Goal: Obtain resource: Obtain resource

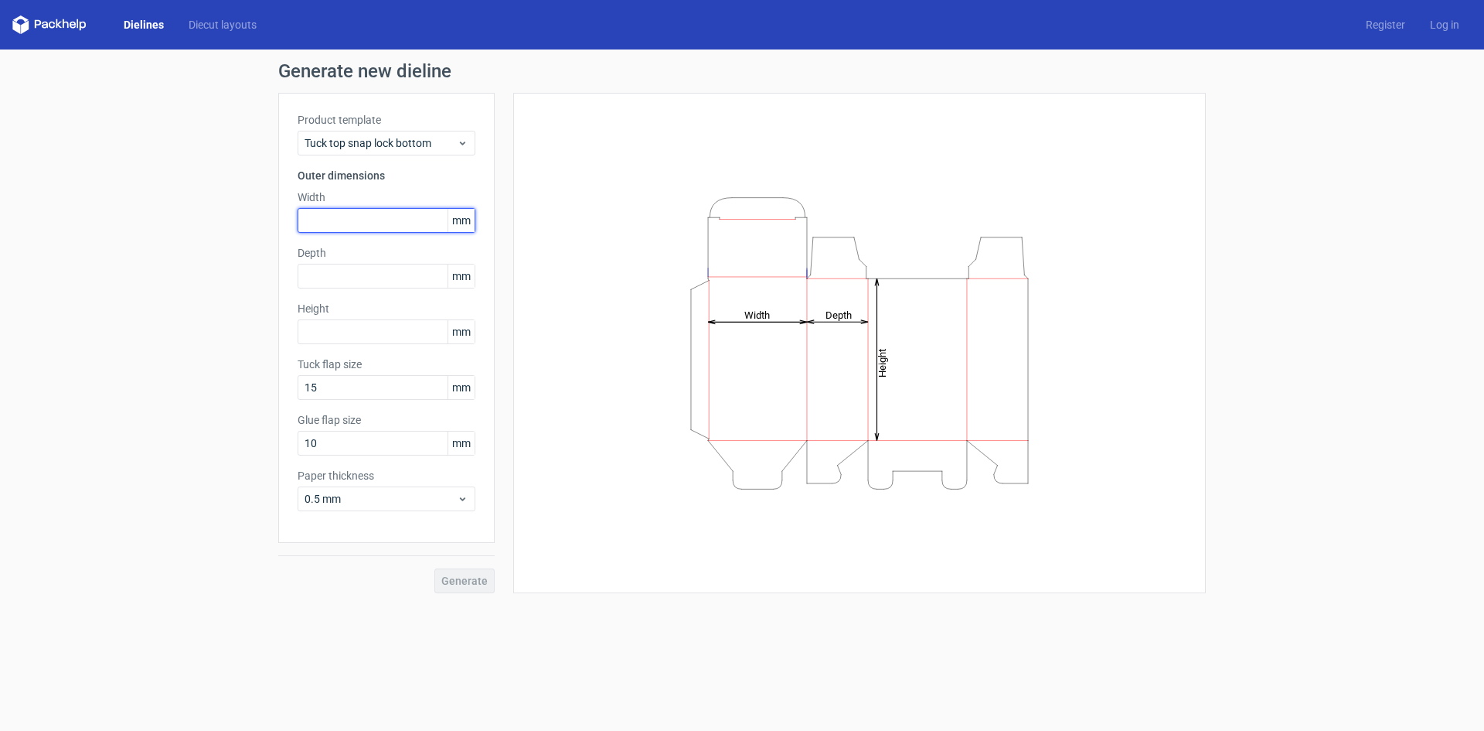
click at [371, 224] on input "text" at bounding box center [387, 220] width 178 height 25
type input "80"
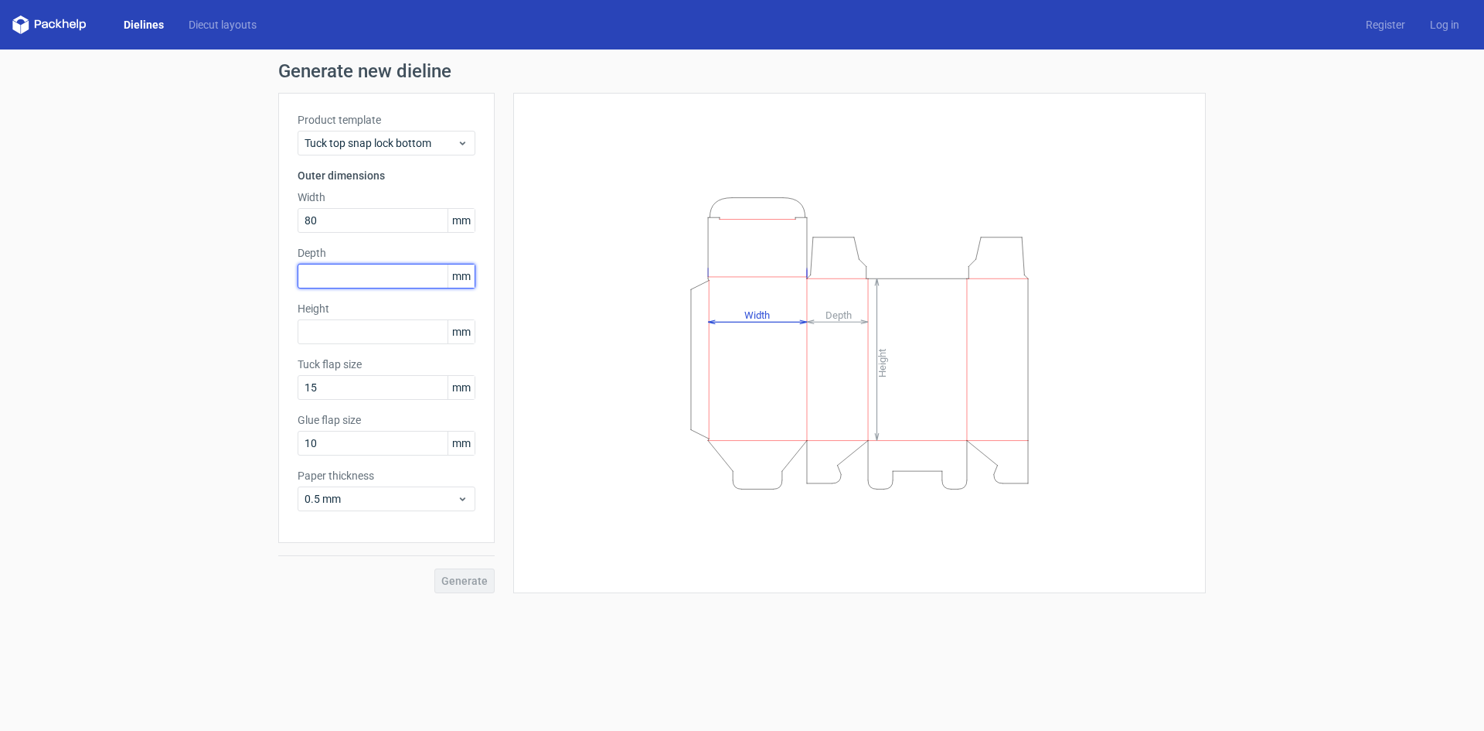
click at [353, 278] on input "text" at bounding box center [387, 276] width 178 height 25
click at [332, 274] on input "text" at bounding box center [387, 276] width 178 height 25
type input "55"
click at [324, 338] on input "text" at bounding box center [387, 331] width 178 height 25
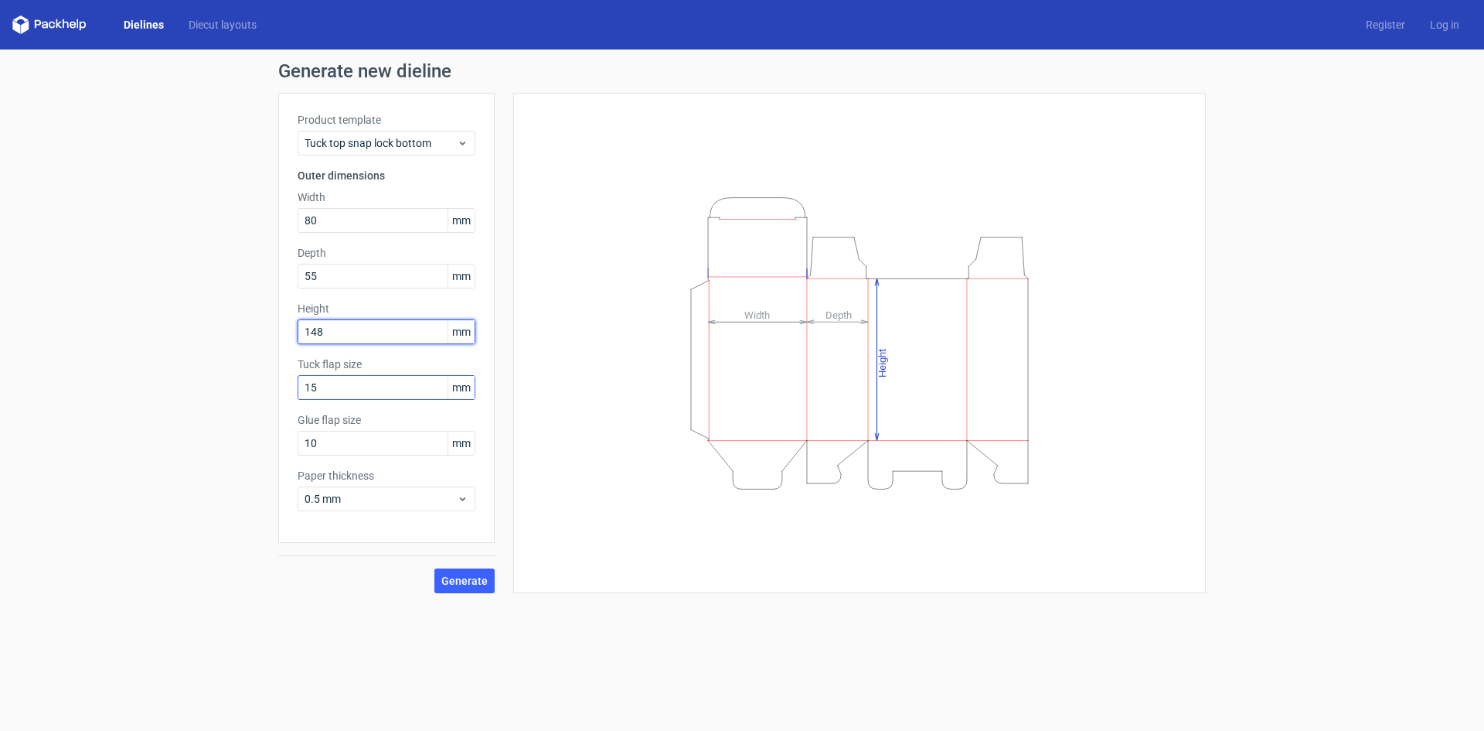
type input "148"
click at [331, 387] on input "15" at bounding box center [387, 387] width 178 height 25
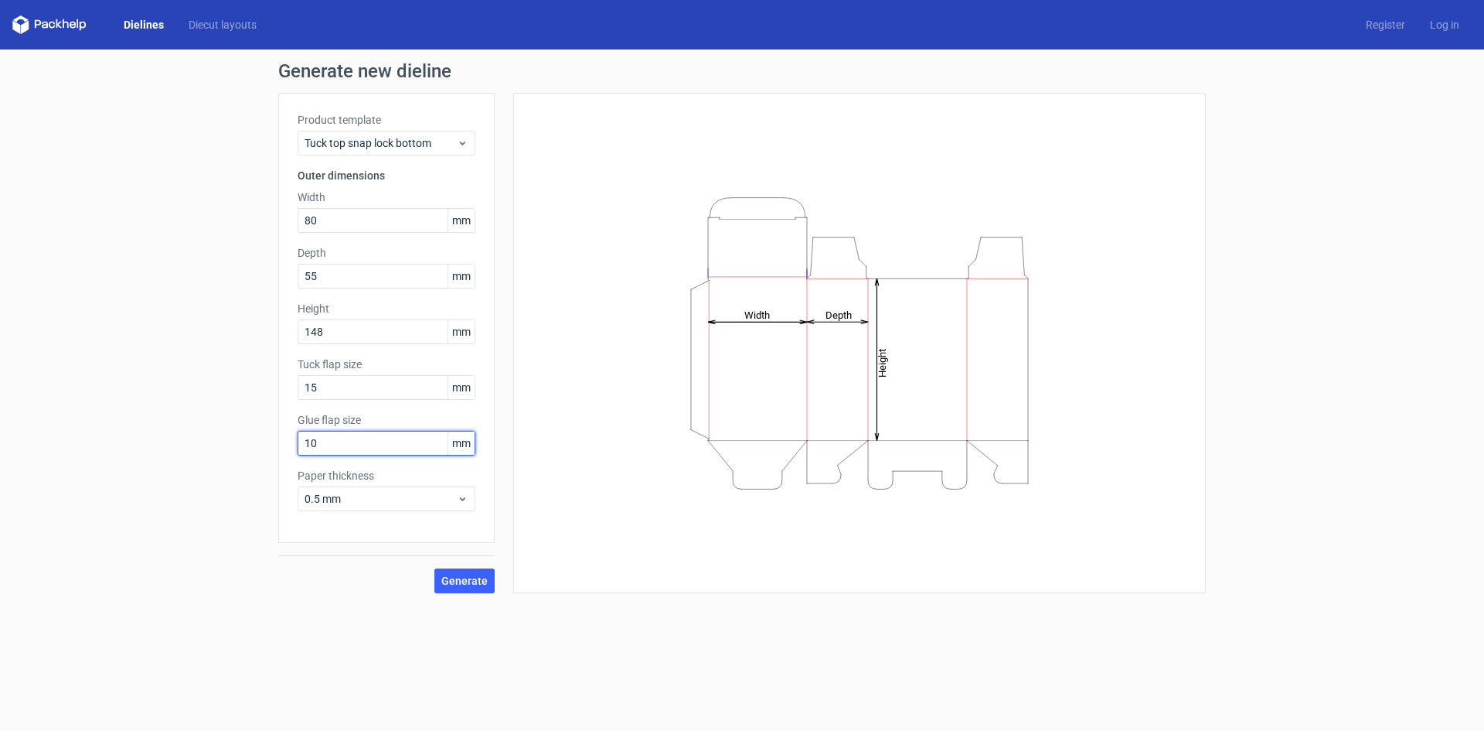
click at [341, 447] on input "10" at bounding box center [387, 443] width 178 height 25
click at [460, 580] on span "Generate" at bounding box center [464, 580] width 46 height 11
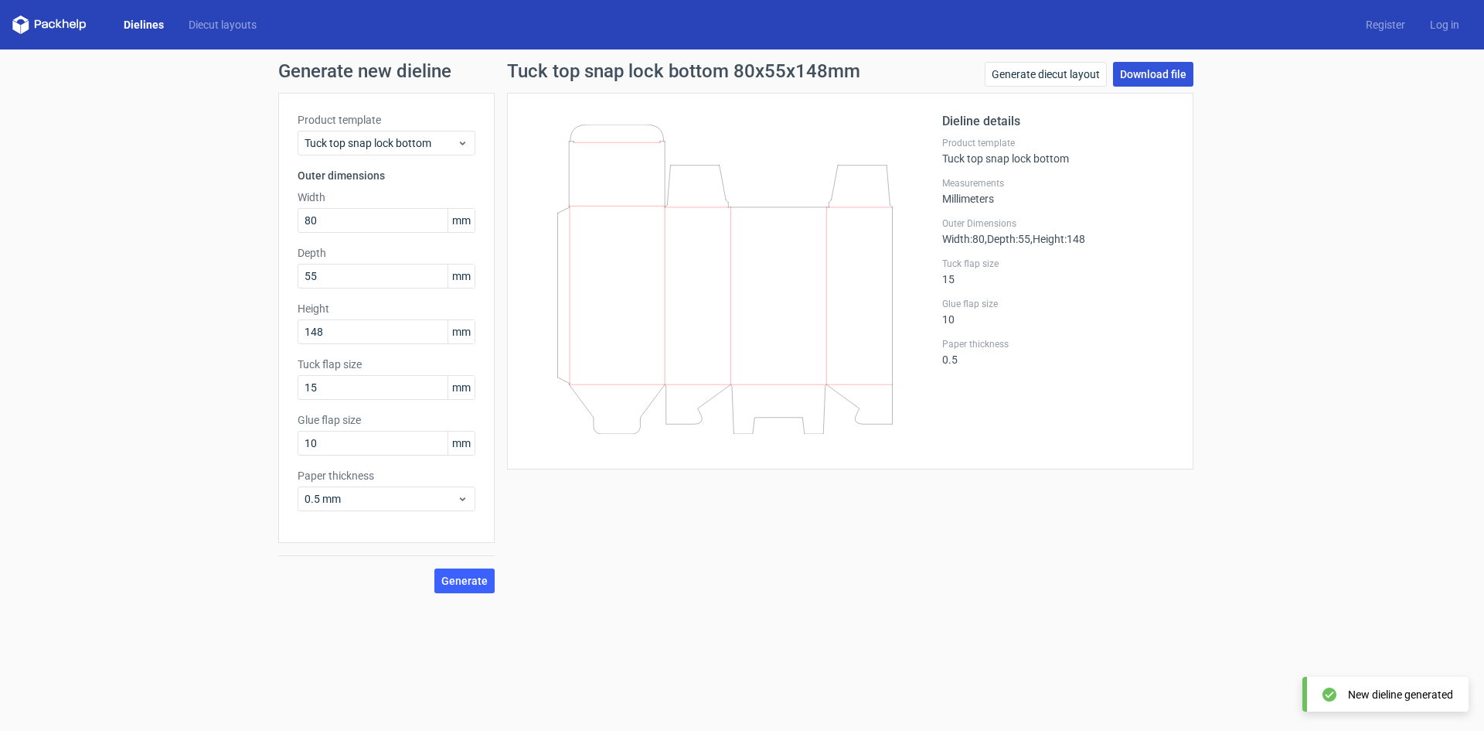
click at [1146, 74] on link "Download file" at bounding box center [1153, 74] width 80 height 25
click at [1062, 77] on link "Generate diecut layout" at bounding box center [1046, 74] width 122 height 25
click at [1154, 76] on link "Download file" at bounding box center [1153, 74] width 80 height 25
click at [474, 590] on button "Generate" at bounding box center [465, 580] width 60 height 25
click at [1166, 73] on link "Download file" at bounding box center [1153, 74] width 80 height 25
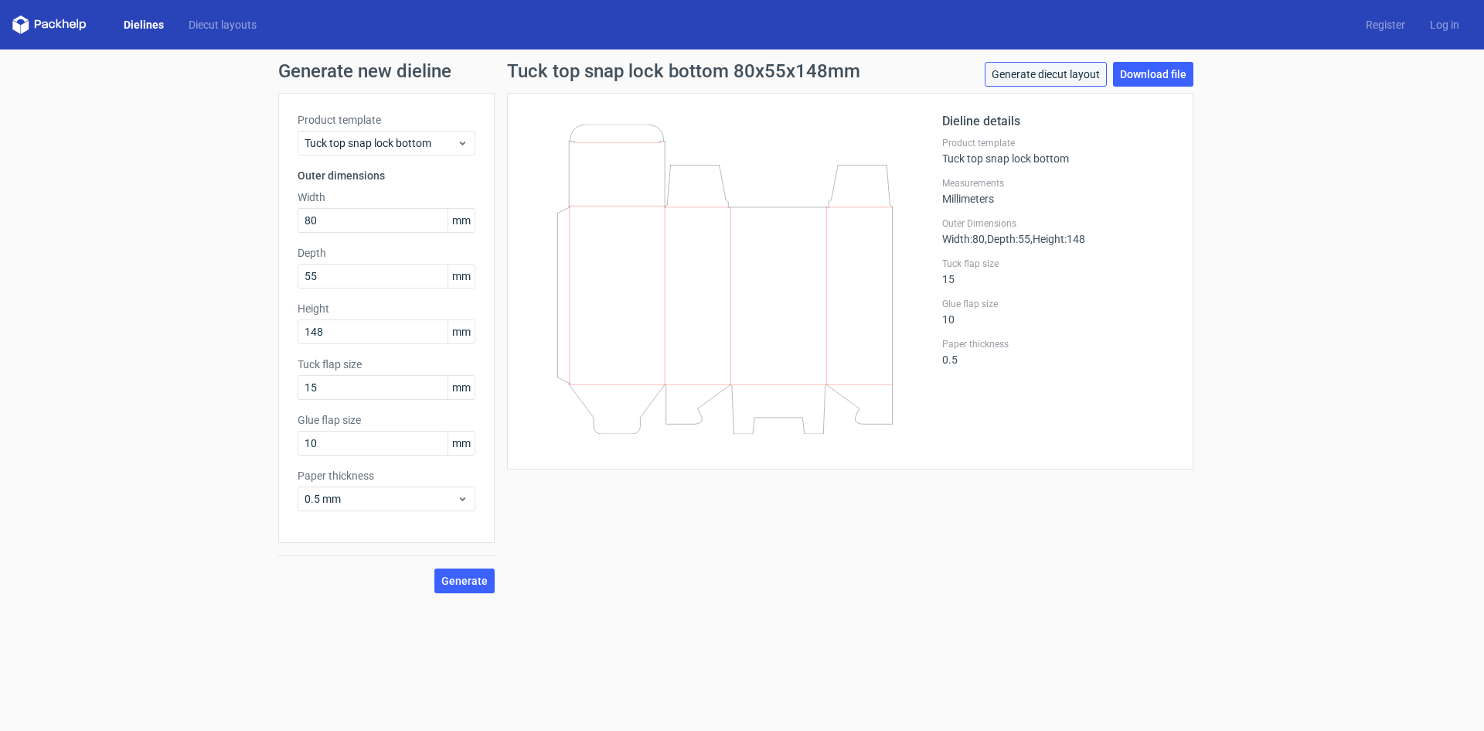
click at [1037, 73] on link "Generate diecut layout" at bounding box center [1046, 74] width 122 height 25
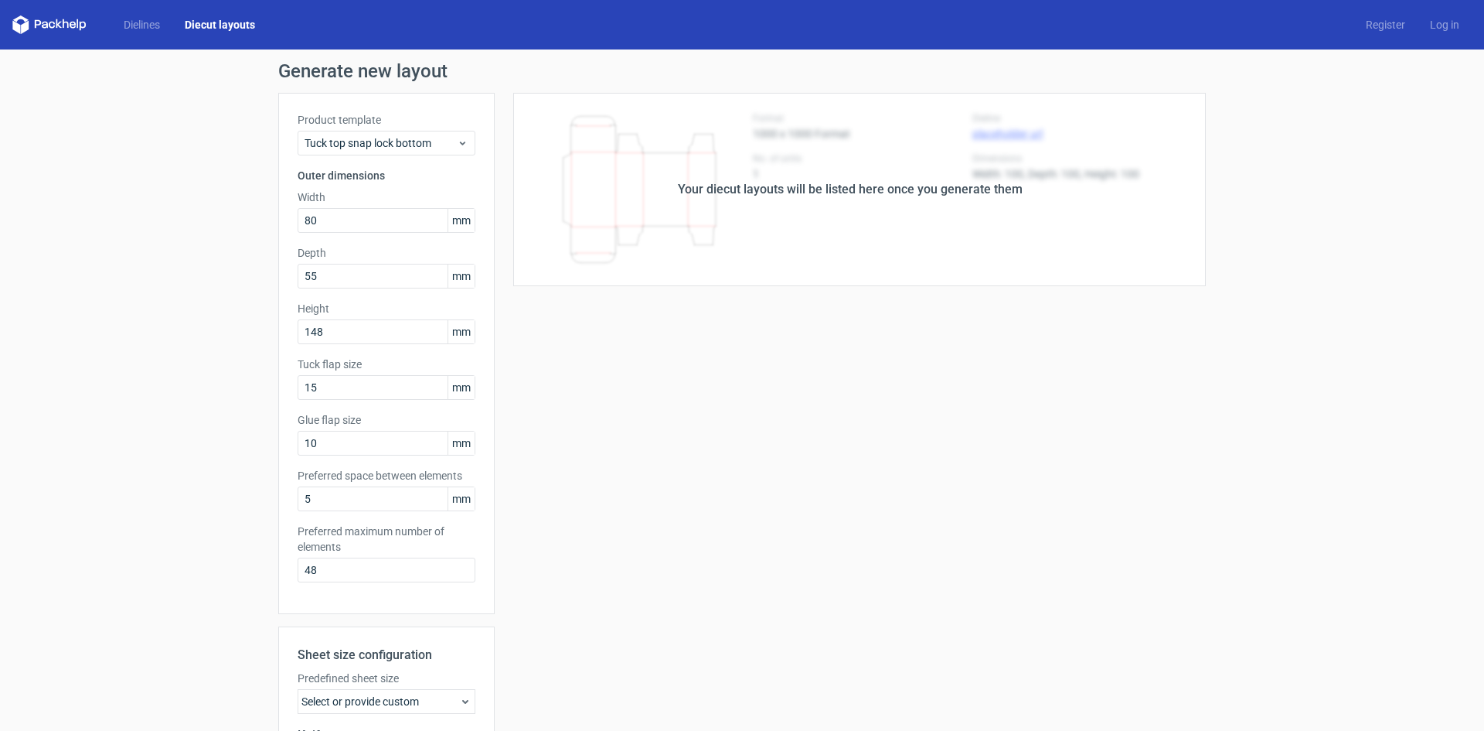
click at [215, 24] on link "Diecut layouts" at bounding box center [219, 24] width 95 height 15
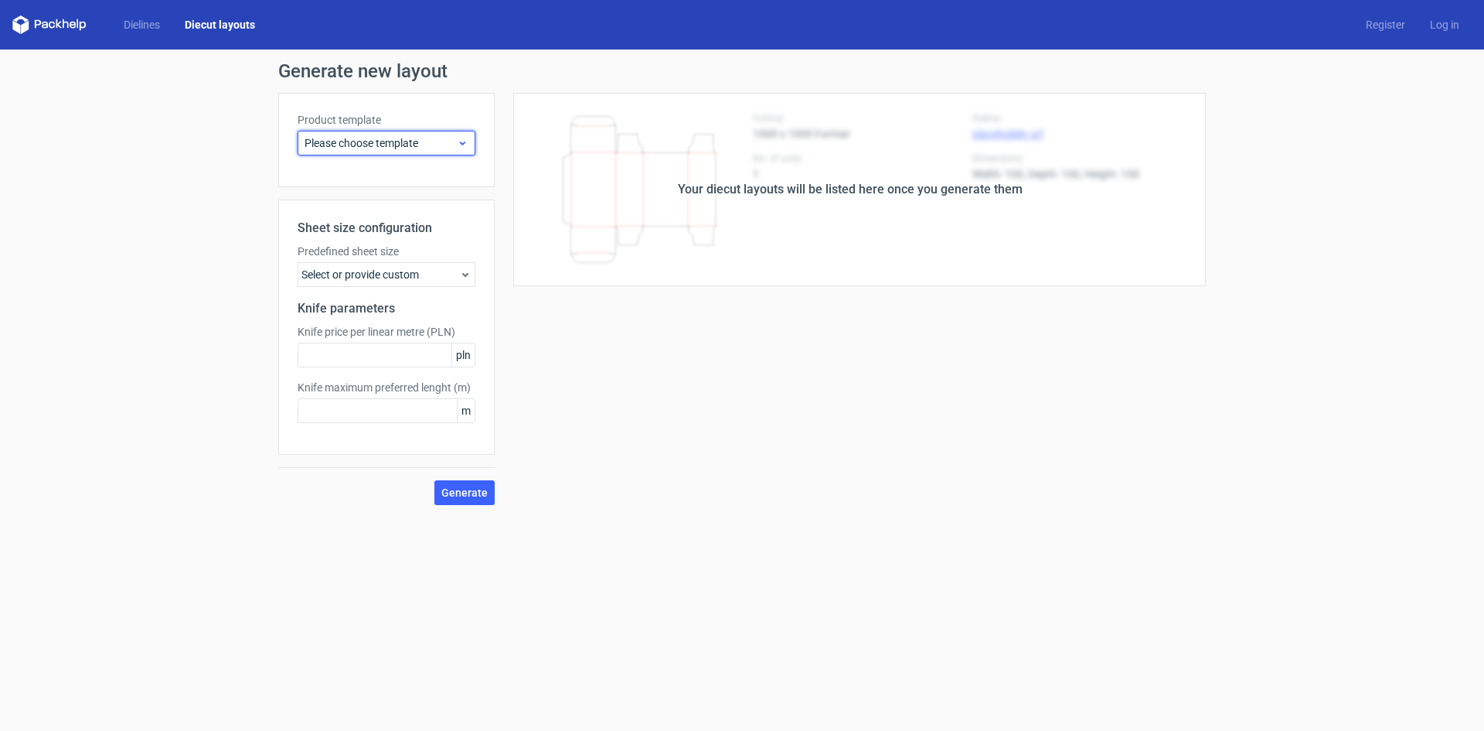
click at [338, 141] on span "Please choose template" at bounding box center [381, 142] width 152 height 15
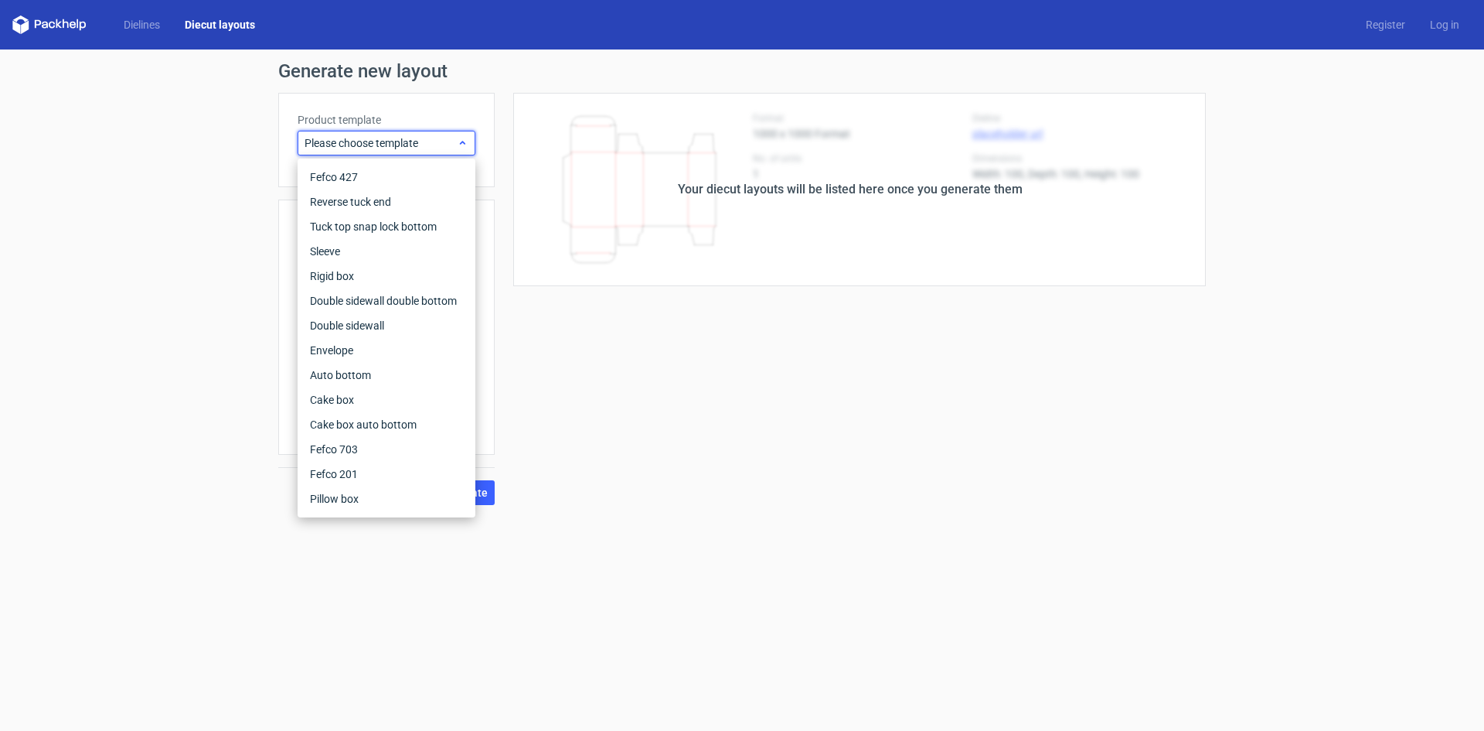
click at [343, 144] on span "Please choose template" at bounding box center [381, 142] width 152 height 15
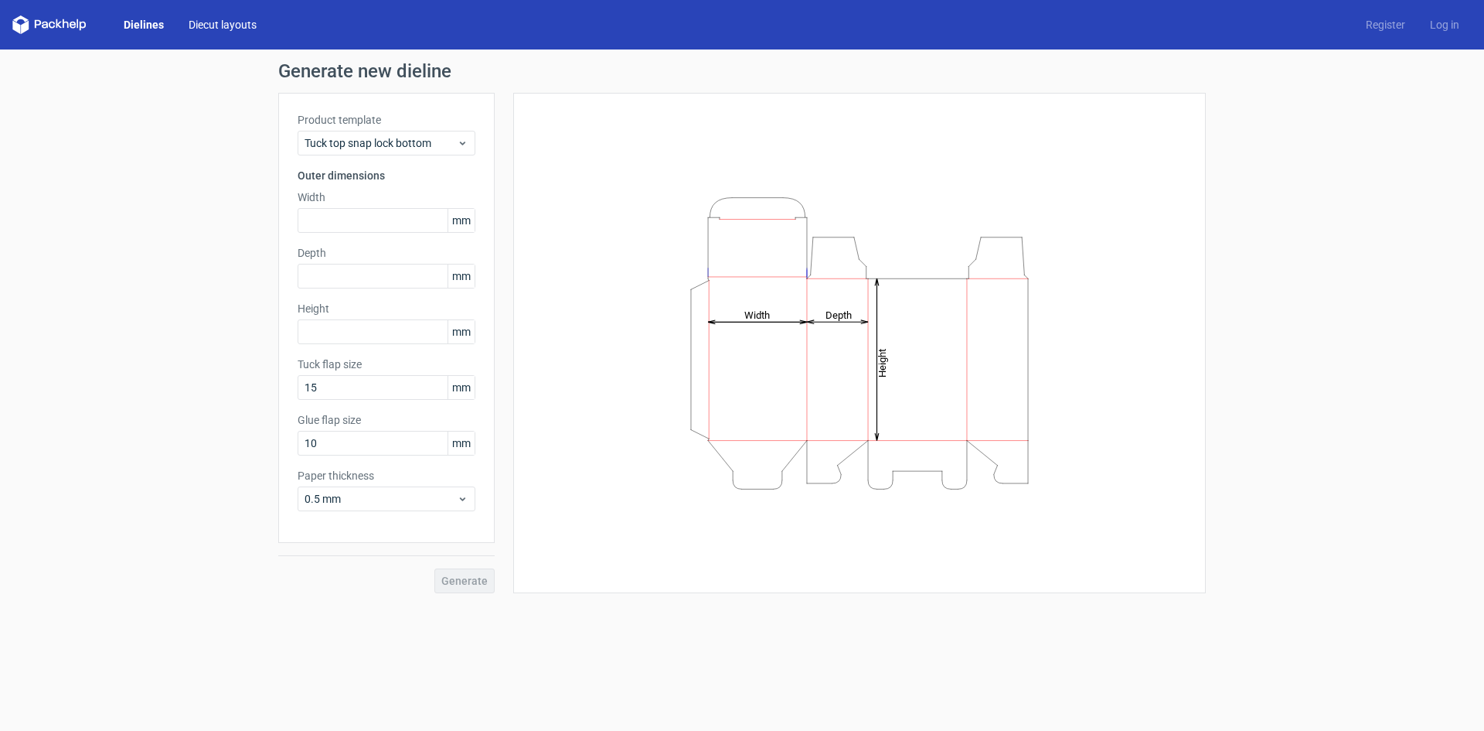
click at [204, 24] on link "Diecut layouts" at bounding box center [222, 24] width 93 height 15
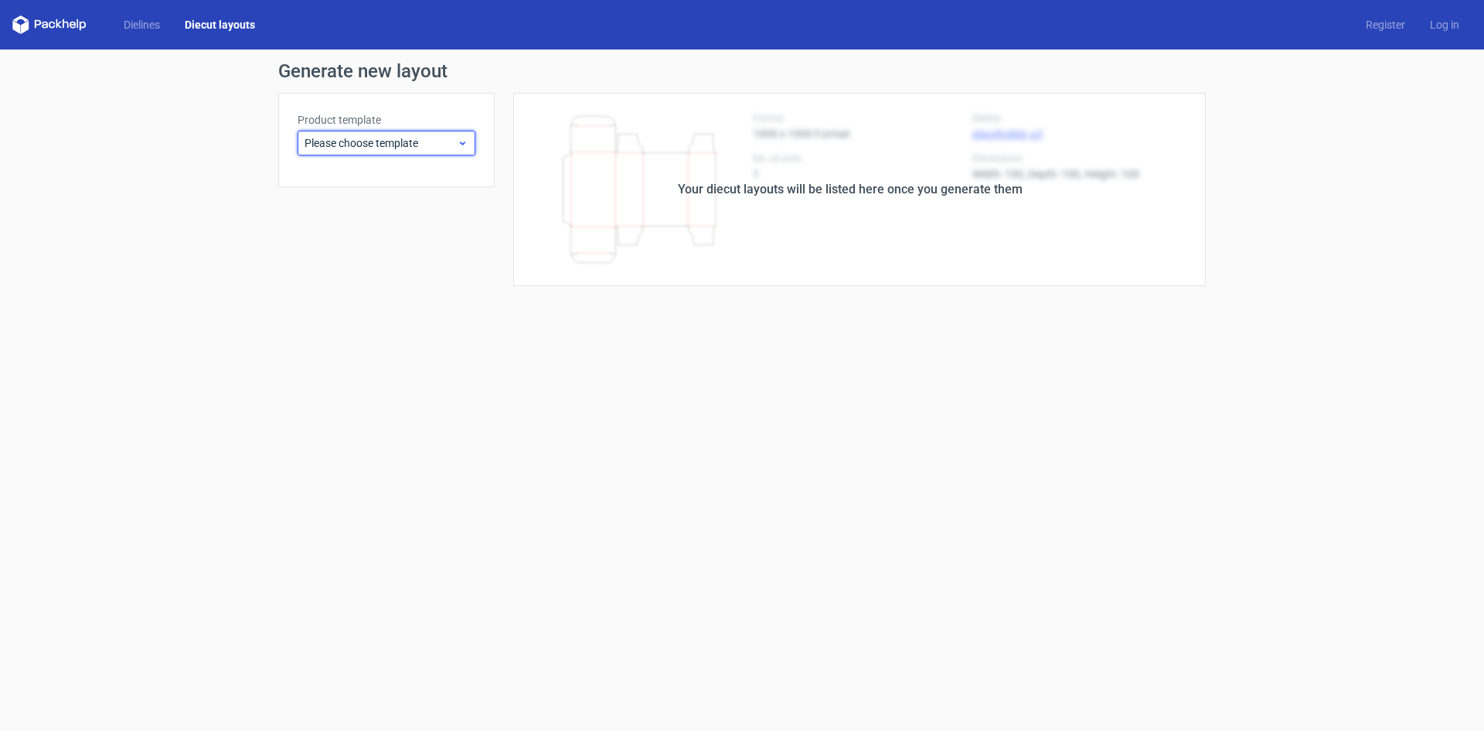
click at [388, 138] on span "Please choose template" at bounding box center [381, 142] width 152 height 15
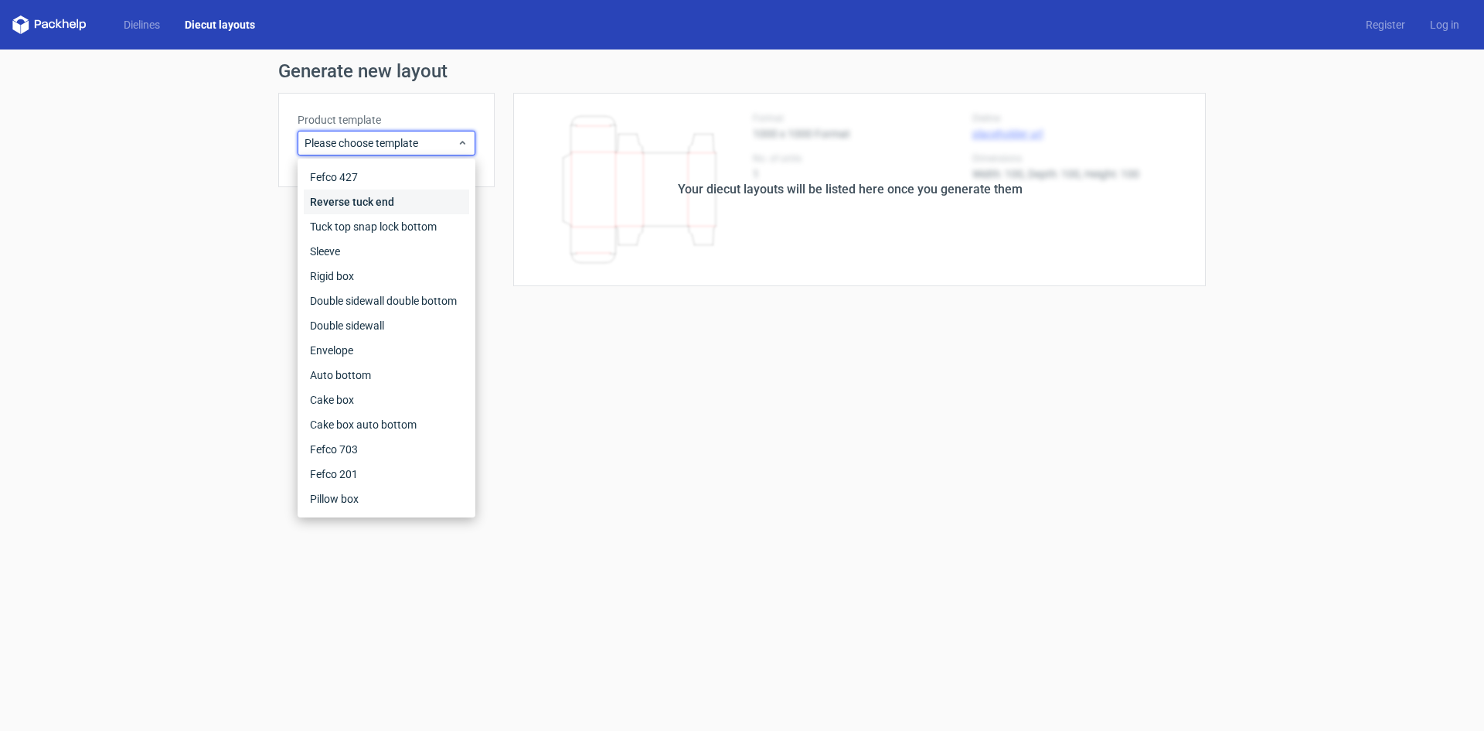
click at [397, 203] on div "Reverse tuck end" at bounding box center [386, 201] width 165 height 25
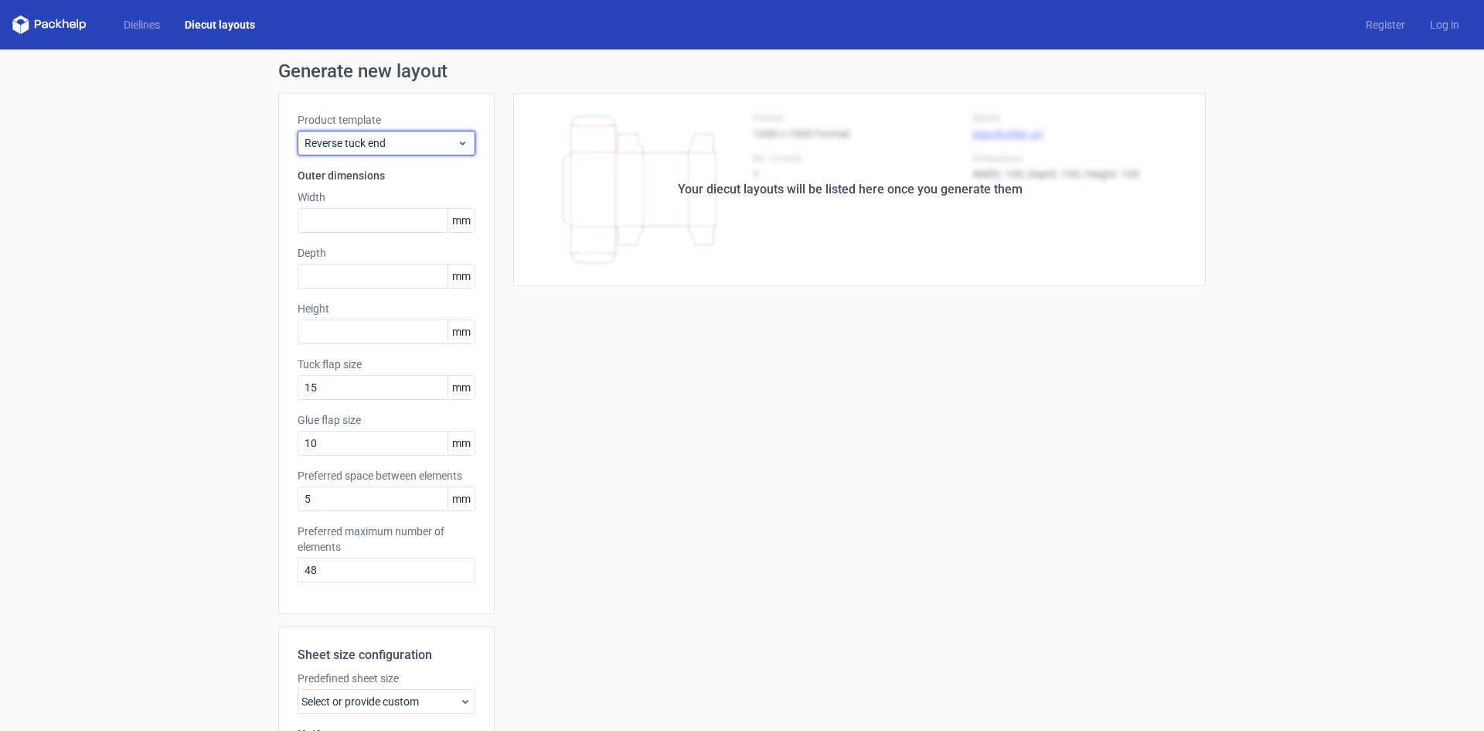
click at [375, 143] on span "Reverse tuck end" at bounding box center [381, 142] width 152 height 15
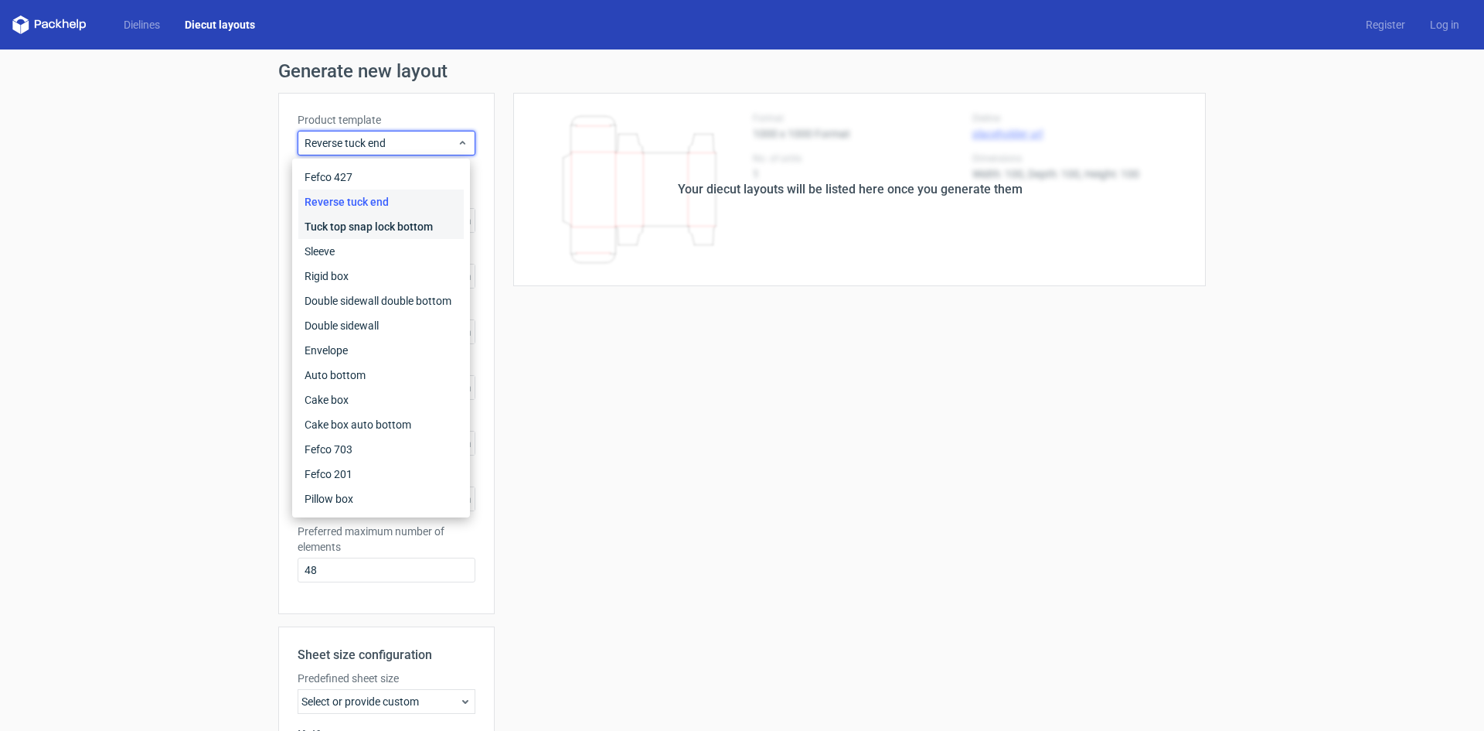
click at [357, 223] on div "Tuck top snap lock bottom" at bounding box center [380, 226] width 165 height 25
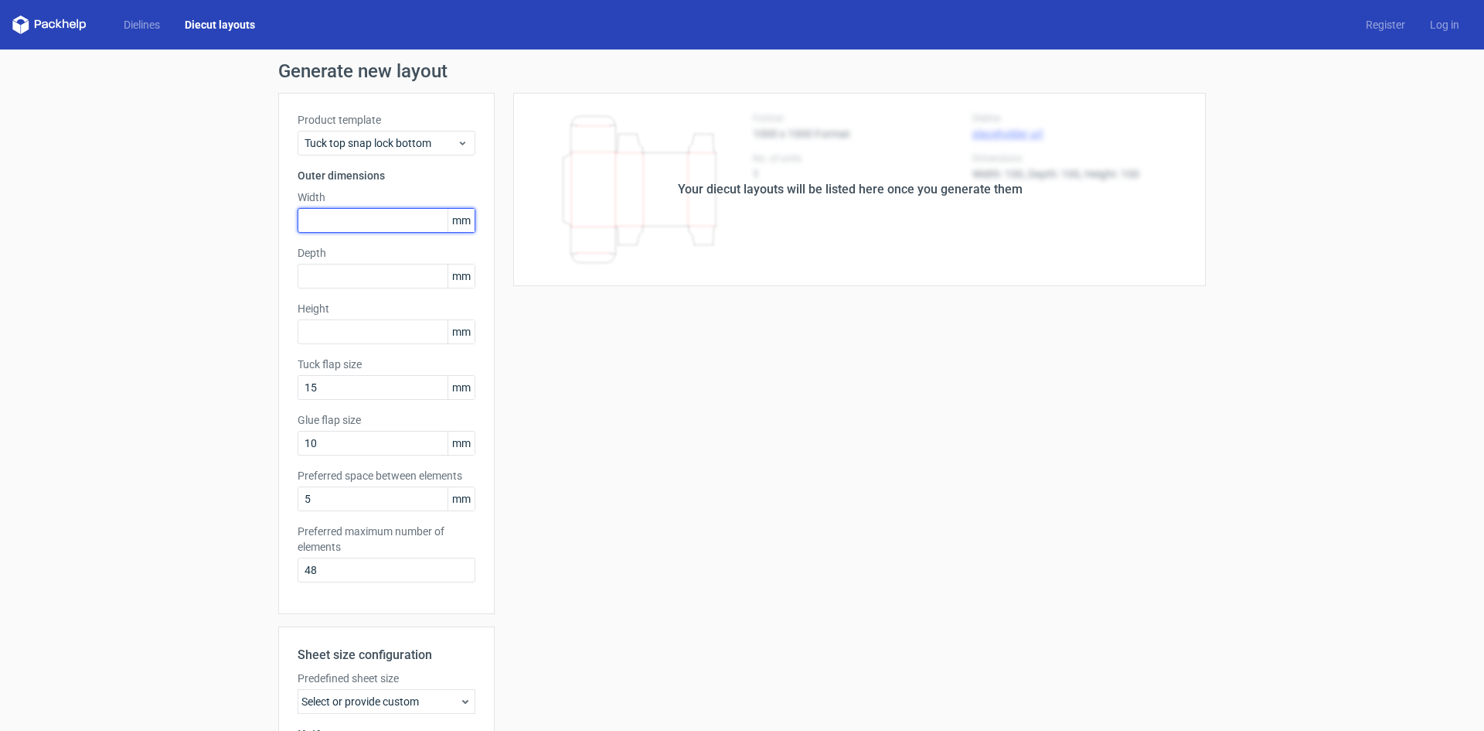
click at [357, 223] on input "text" at bounding box center [387, 220] width 178 height 25
type input "80"
click at [291, 276] on div "Product template Tuck top snap lock bottom Outer dimensions Width 80 mm Depth m…" at bounding box center [386, 353] width 216 height 521
click at [298, 272] on input "text" at bounding box center [387, 276] width 178 height 25
type input "55"
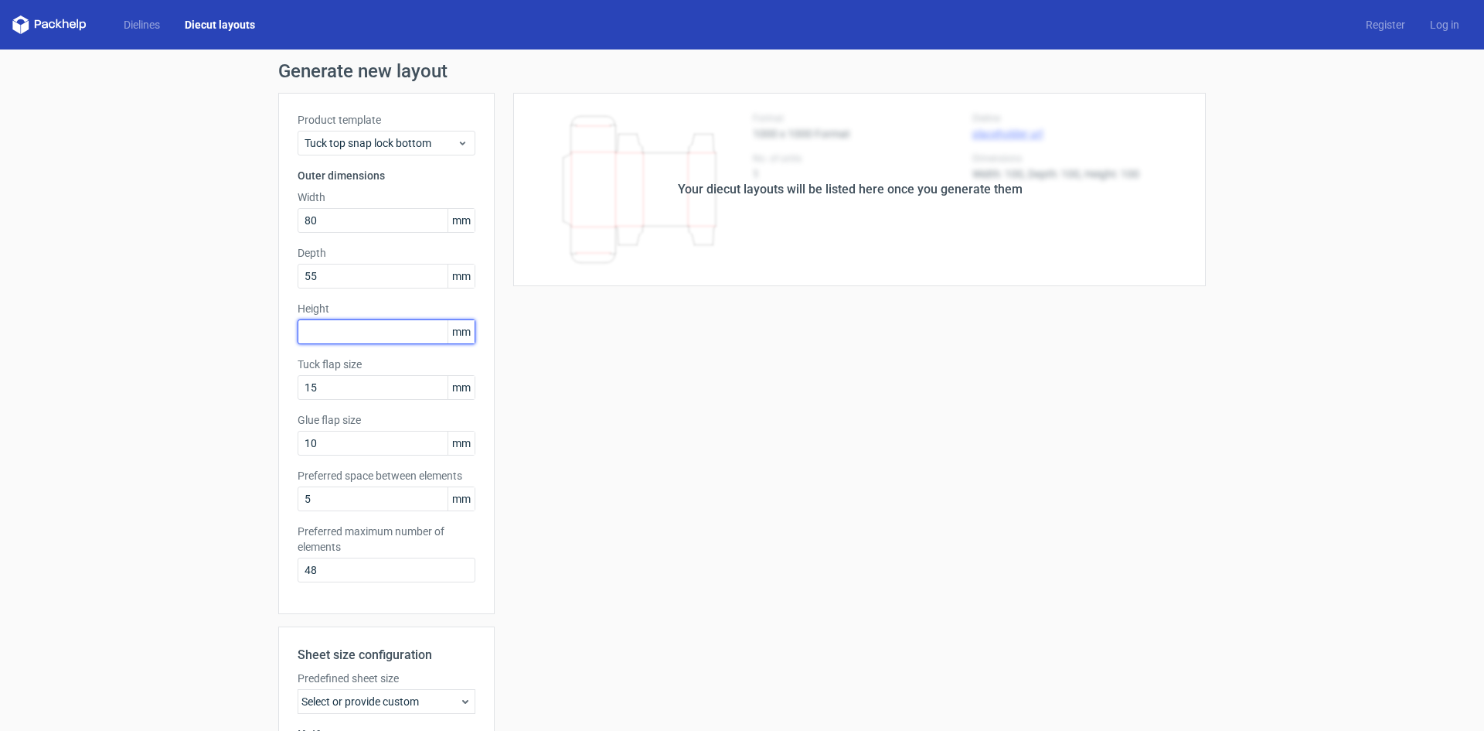
click at [328, 327] on input "text" at bounding box center [387, 331] width 178 height 25
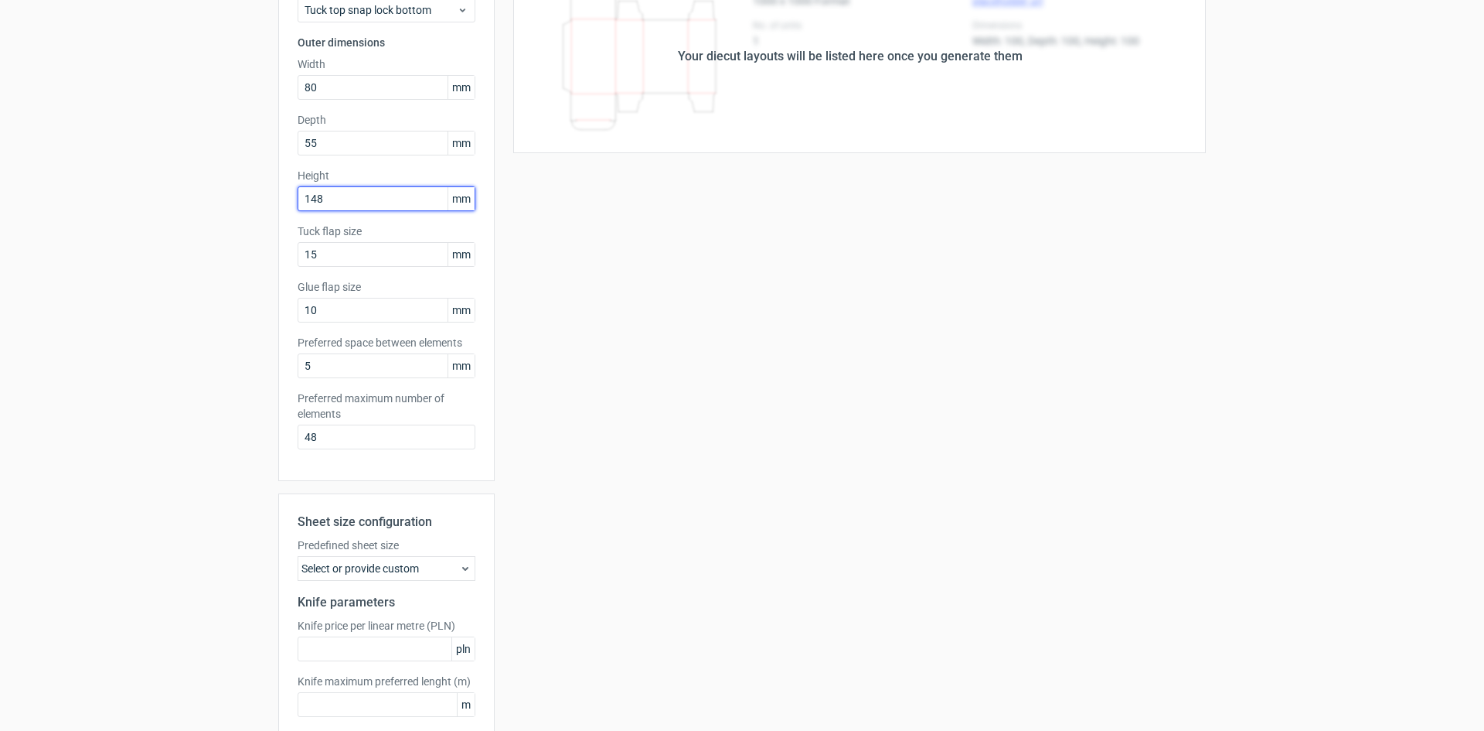
scroll to position [213, 0]
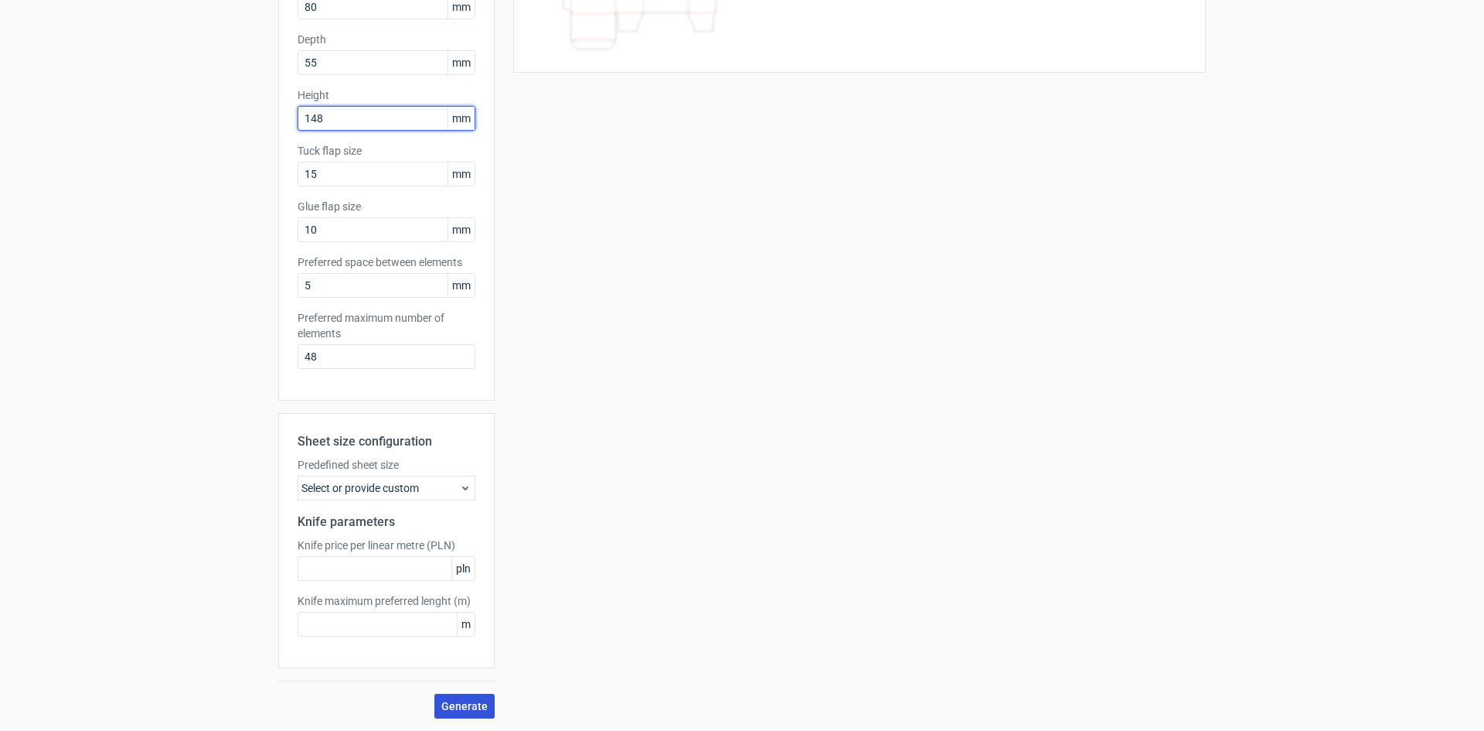
type input "148"
click at [462, 700] on span "Generate" at bounding box center [464, 705] width 46 height 11
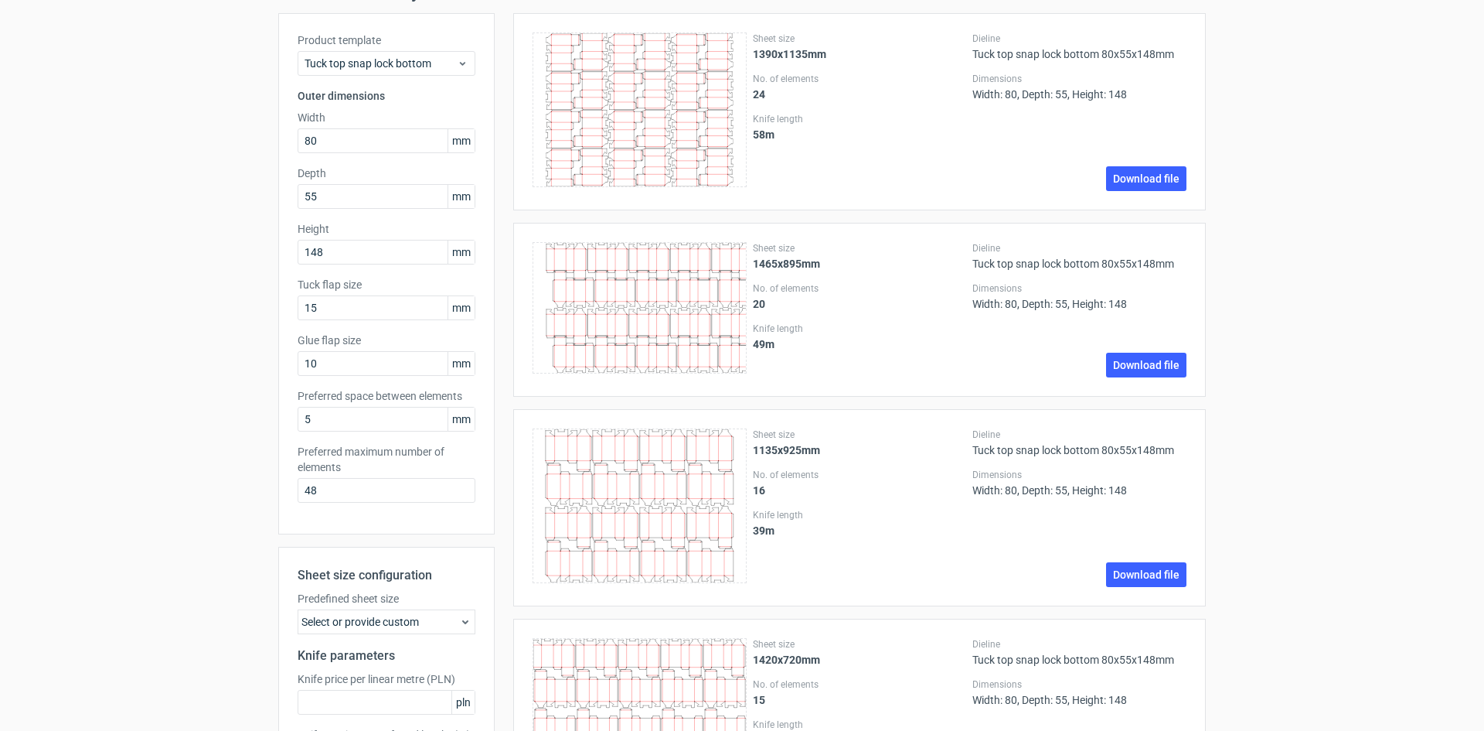
scroll to position [0, 0]
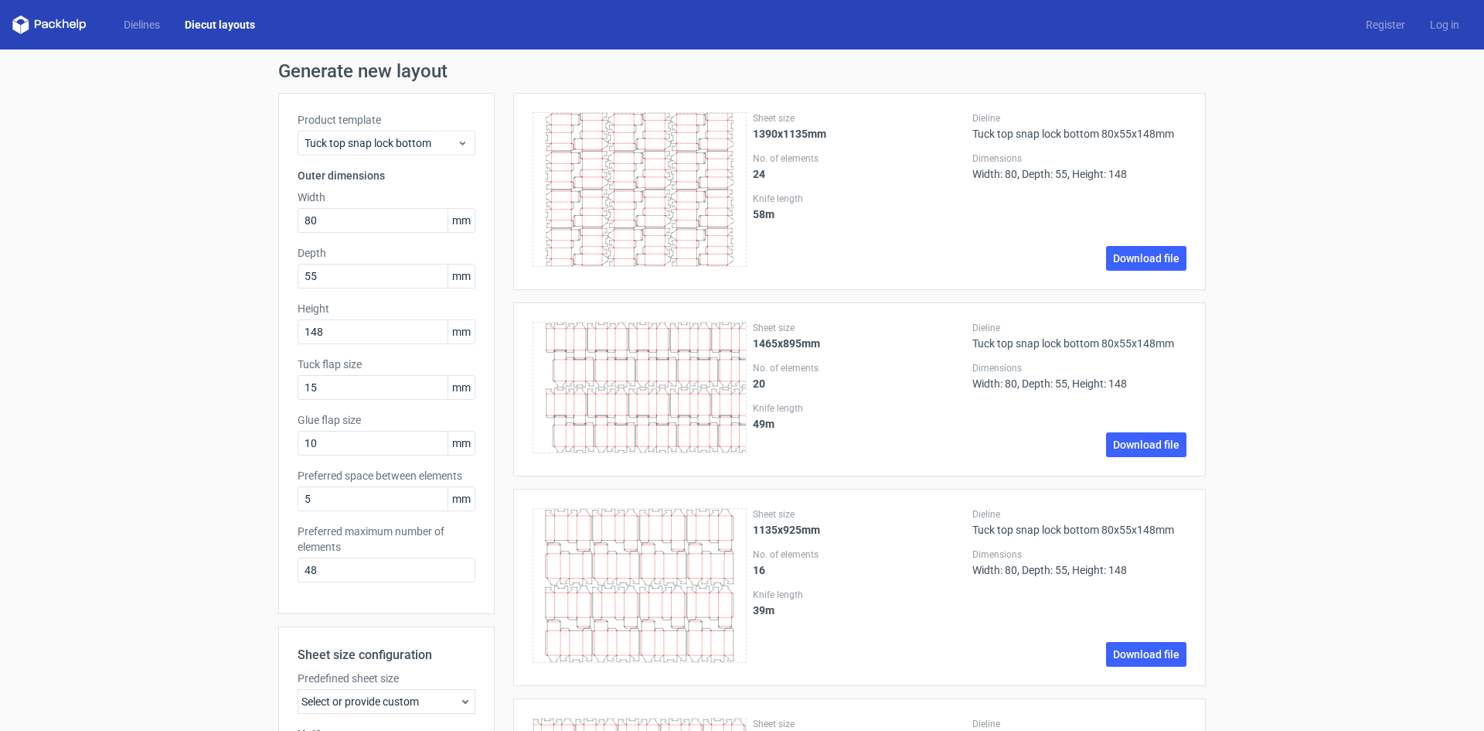
click at [147, 15] on div "Dielines Diecut layouts" at bounding box center [139, 24] width 255 height 19
click at [143, 23] on link "Dielines" at bounding box center [141, 24] width 61 height 15
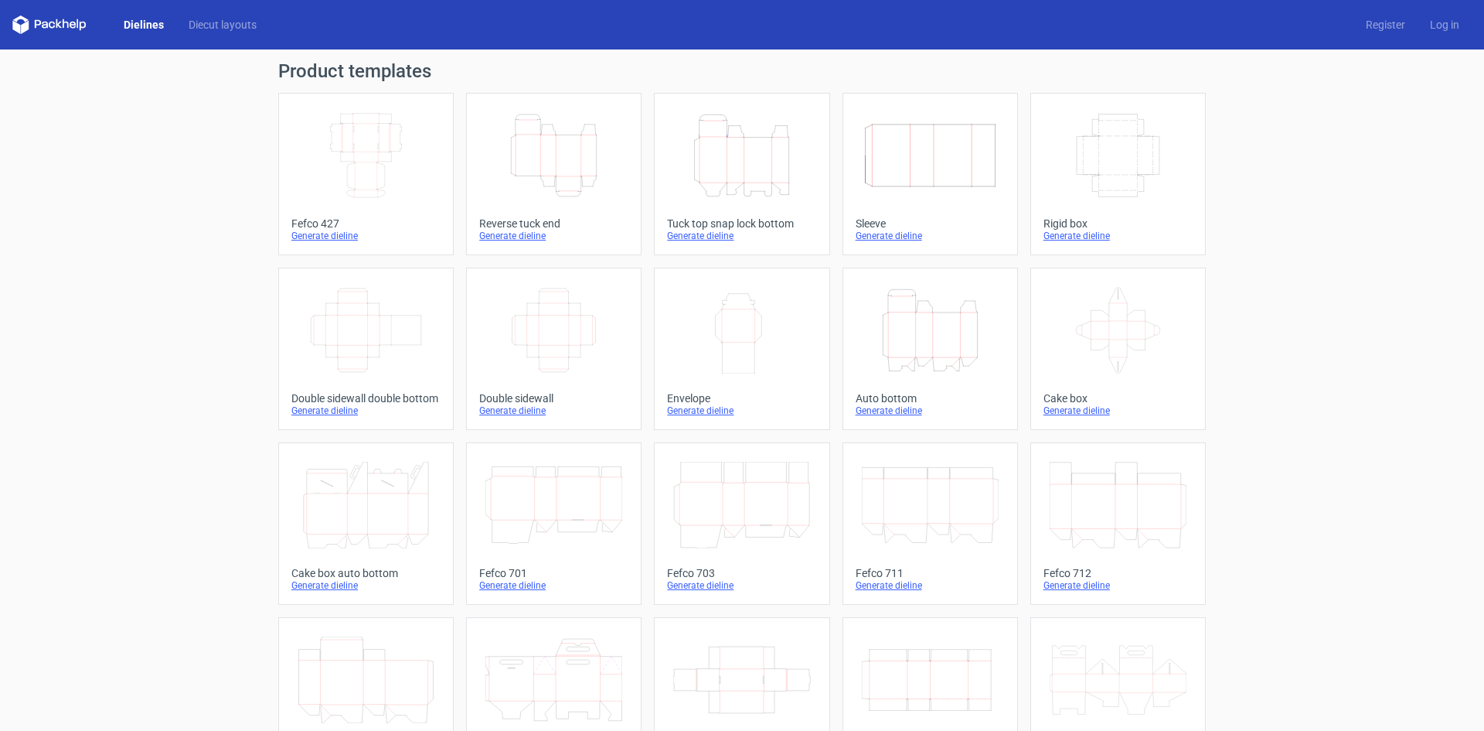
click at [758, 176] on icon "Height Depth Width" at bounding box center [741, 155] width 137 height 87
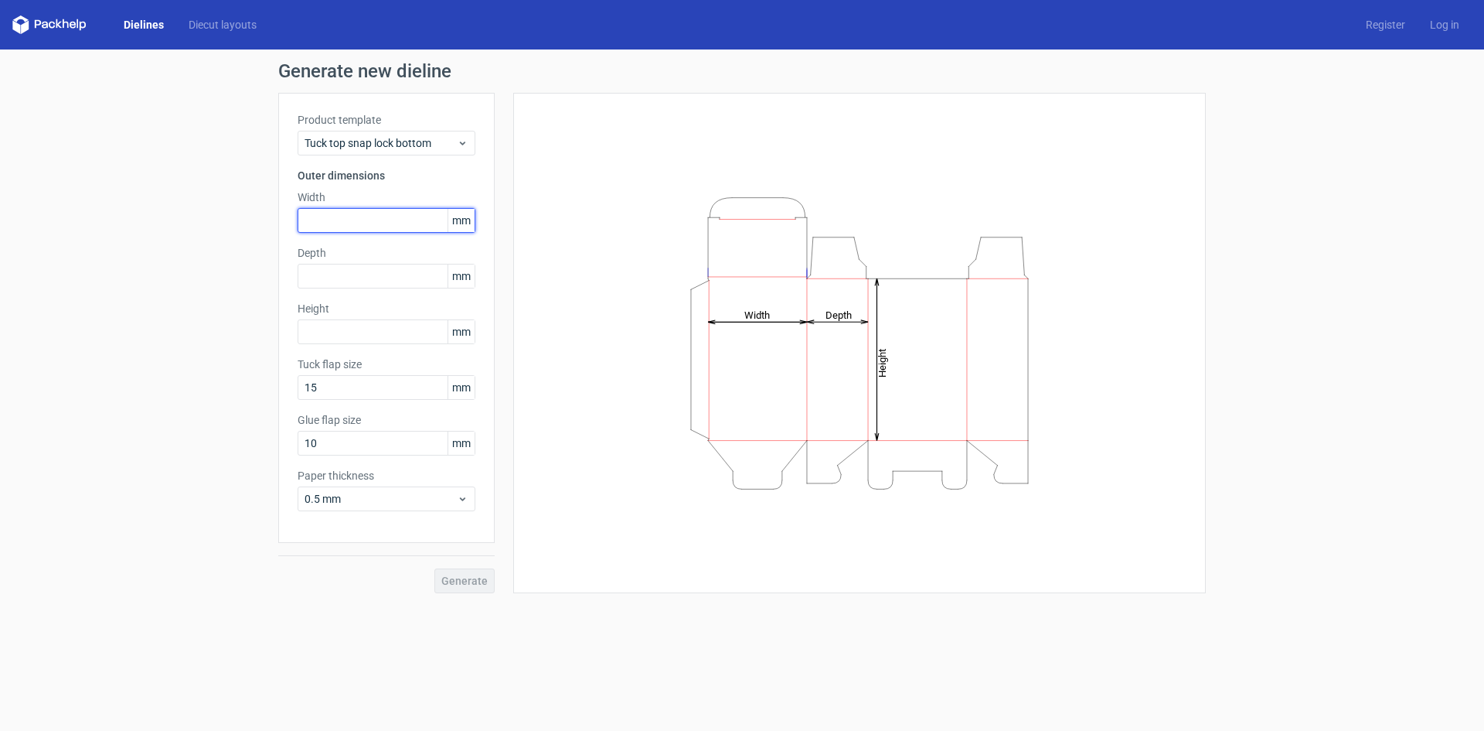
click at [344, 208] on input "text" at bounding box center [387, 220] width 178 height 25
type input "80"
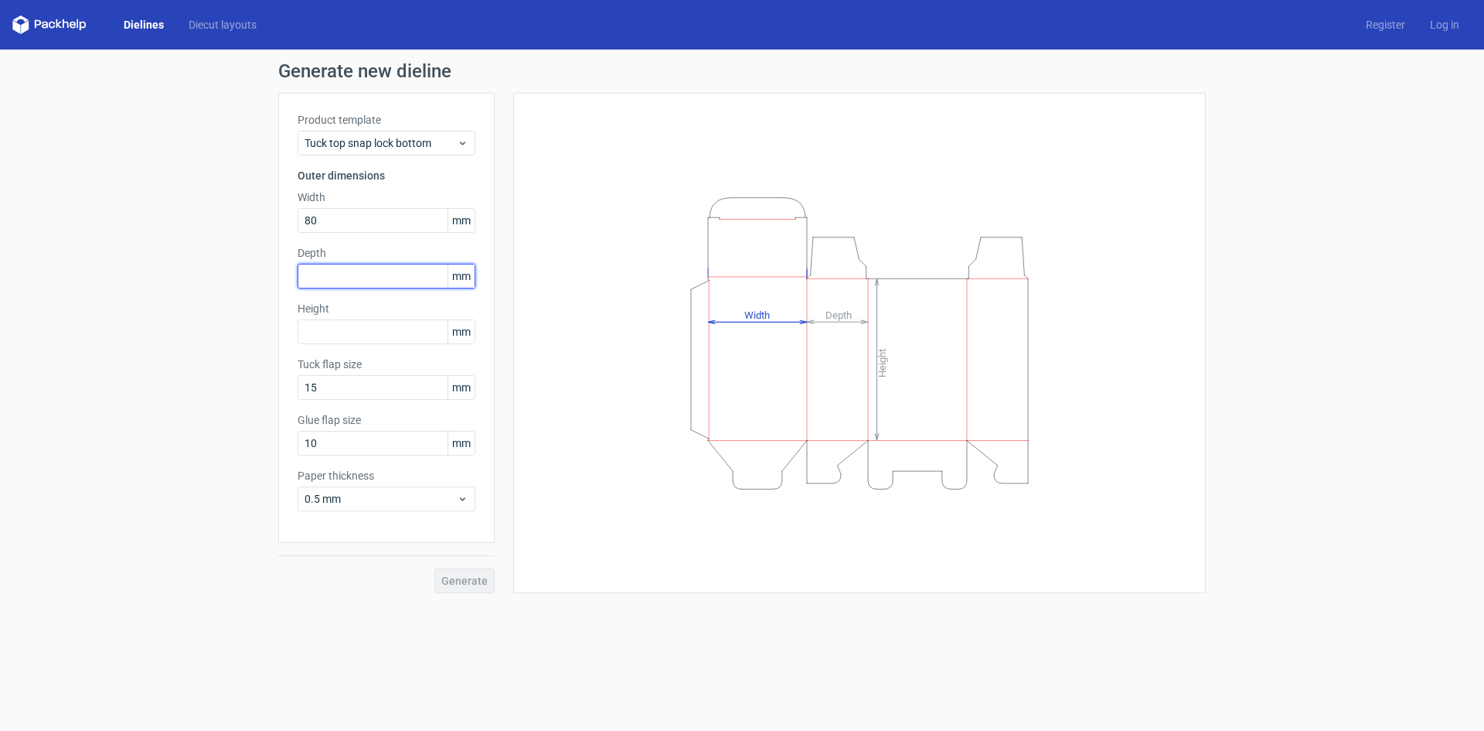
click at [350, 281] on input "text" at bounding box center [387, 276] width 178 height 25
type input "55"
click at [308, 327] on input "text" at bounding box center [387, 331] width 178 height 25
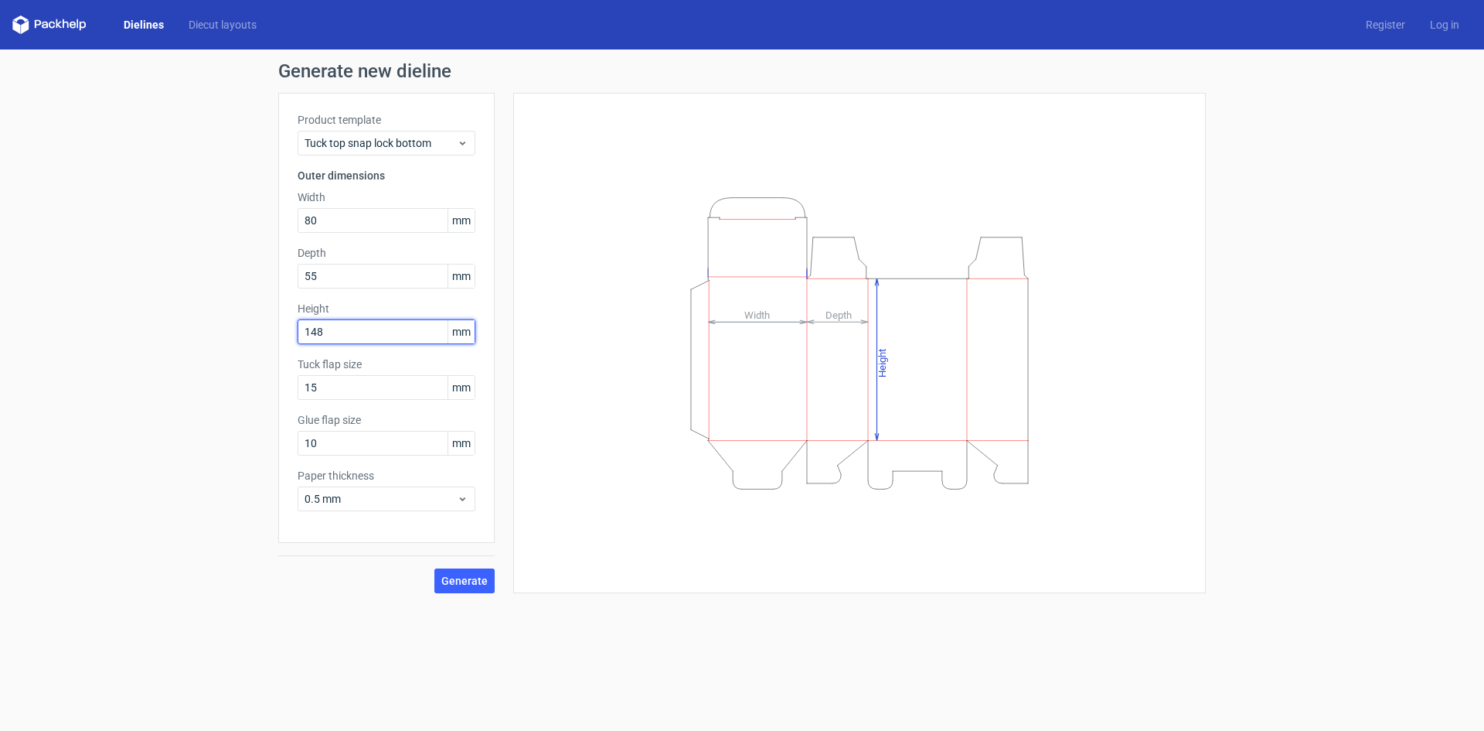
type input "148"
click at [435, 568] on button "Generate" at bounding box center [465, 580] width 60 height 25
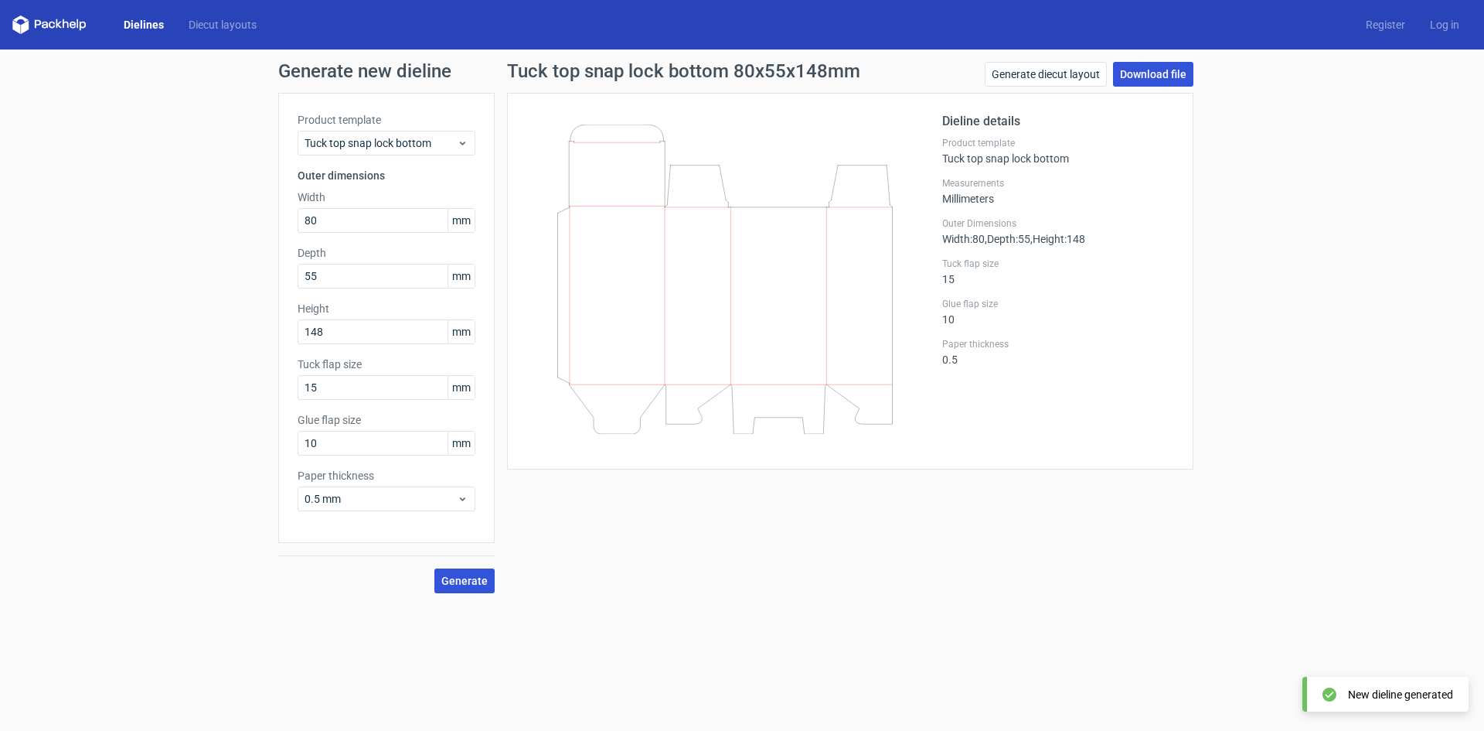
click at [1164, 77] on link "Download file" at bounding box center [1153, 74] width 80 height 25
click at [1154, 72] on link "Download file" at bounding box center [1153, 74] width 80 height 25
click at [474, 577] on span "Generate" at bounding box center [464, 580] width 46 height 11
click at [1167, 62] on link "Download file" at bounding box center [1153, 74] width 80 height 25
click at [771, 502] on div "Tuck top snap lock bottom 80x55x148mm Generate diecut layout Download file Diel…" at bounding box center [850, 327] width 711 height 531
